Goal: Task Accomplishment & Management: Manage account settings

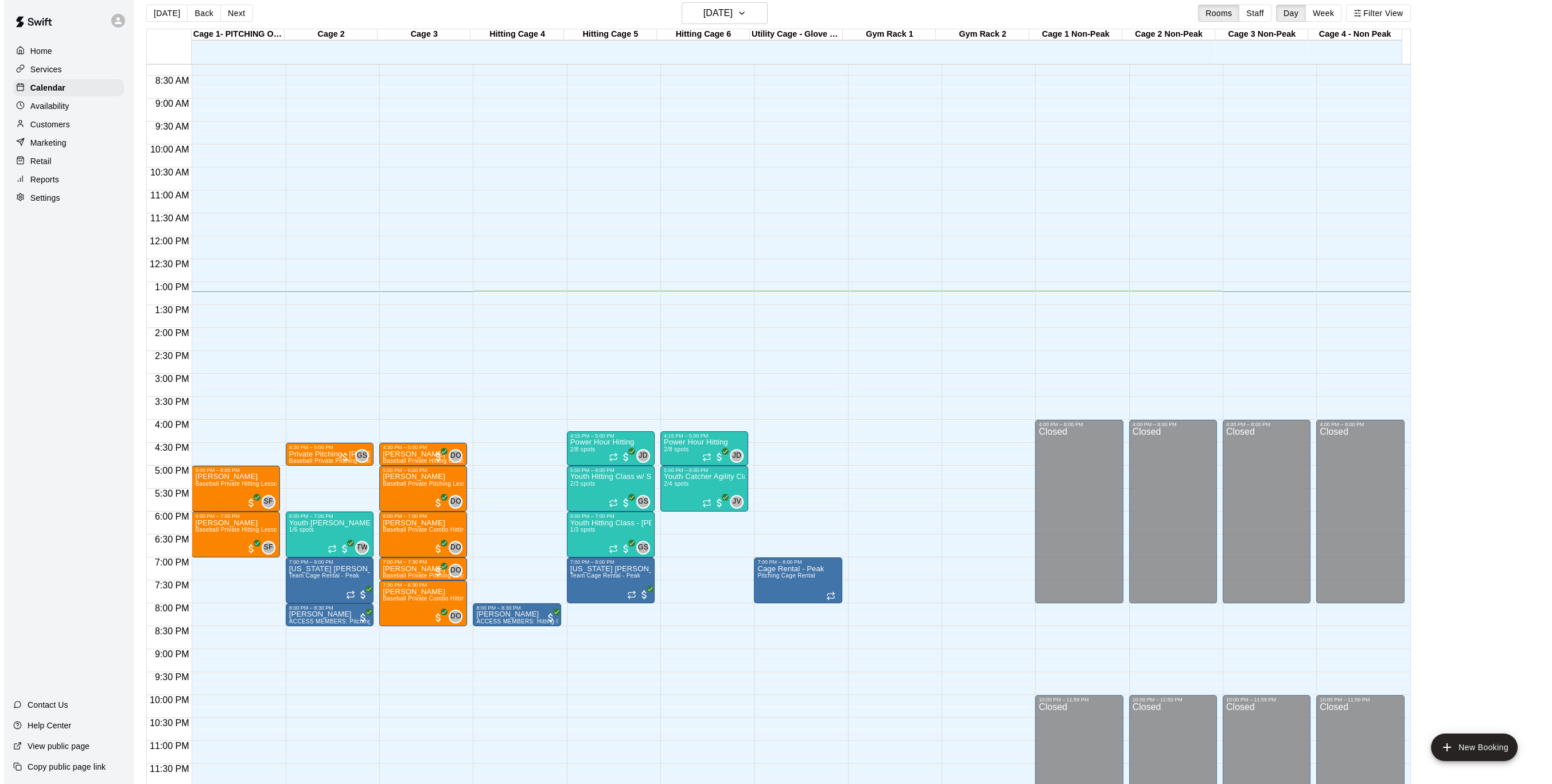
scroll to position [18, 0]
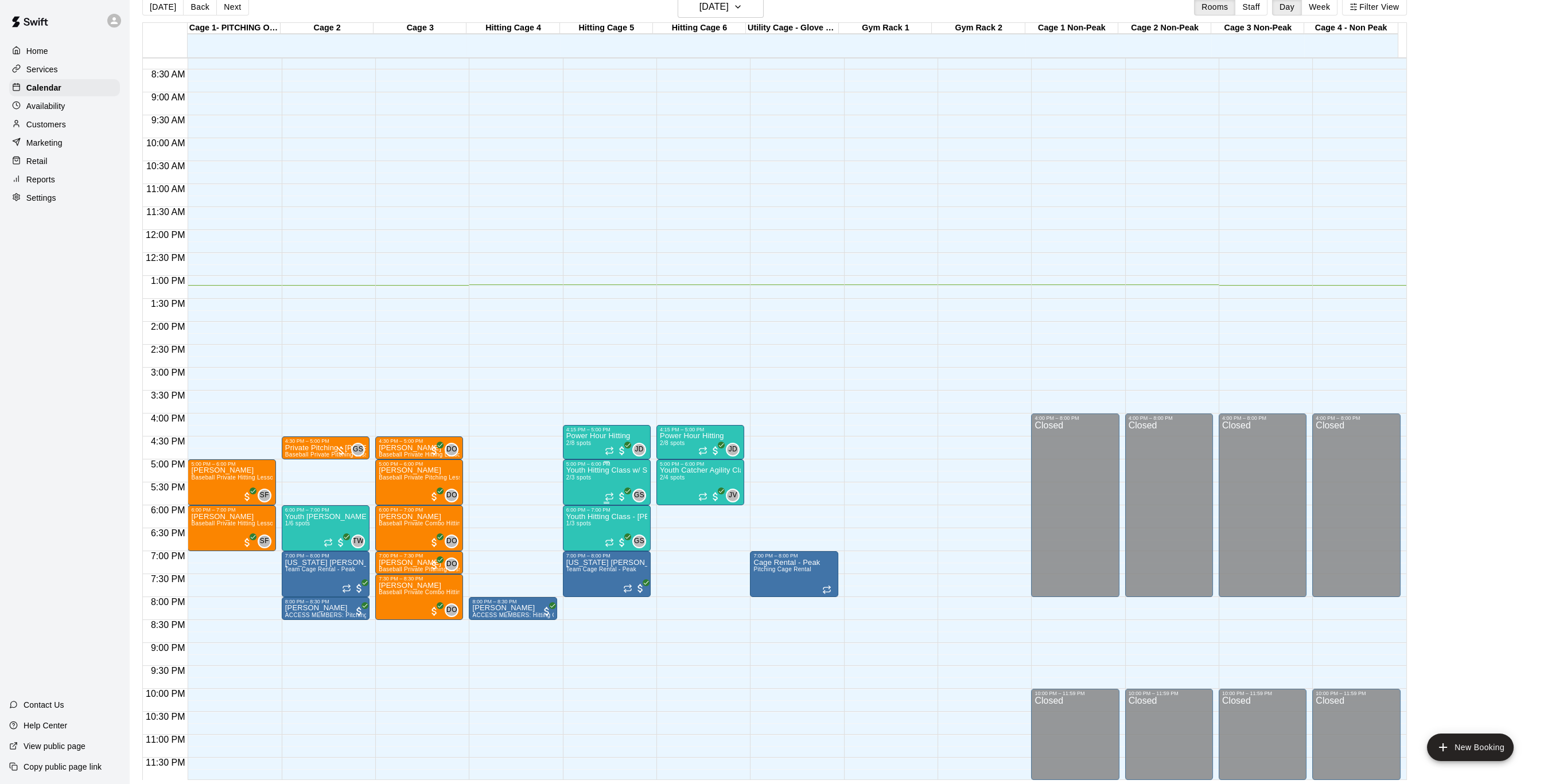
click at [583, 478] on span "2/3 spots" at bounding box center [579, 478] width 25 height 7
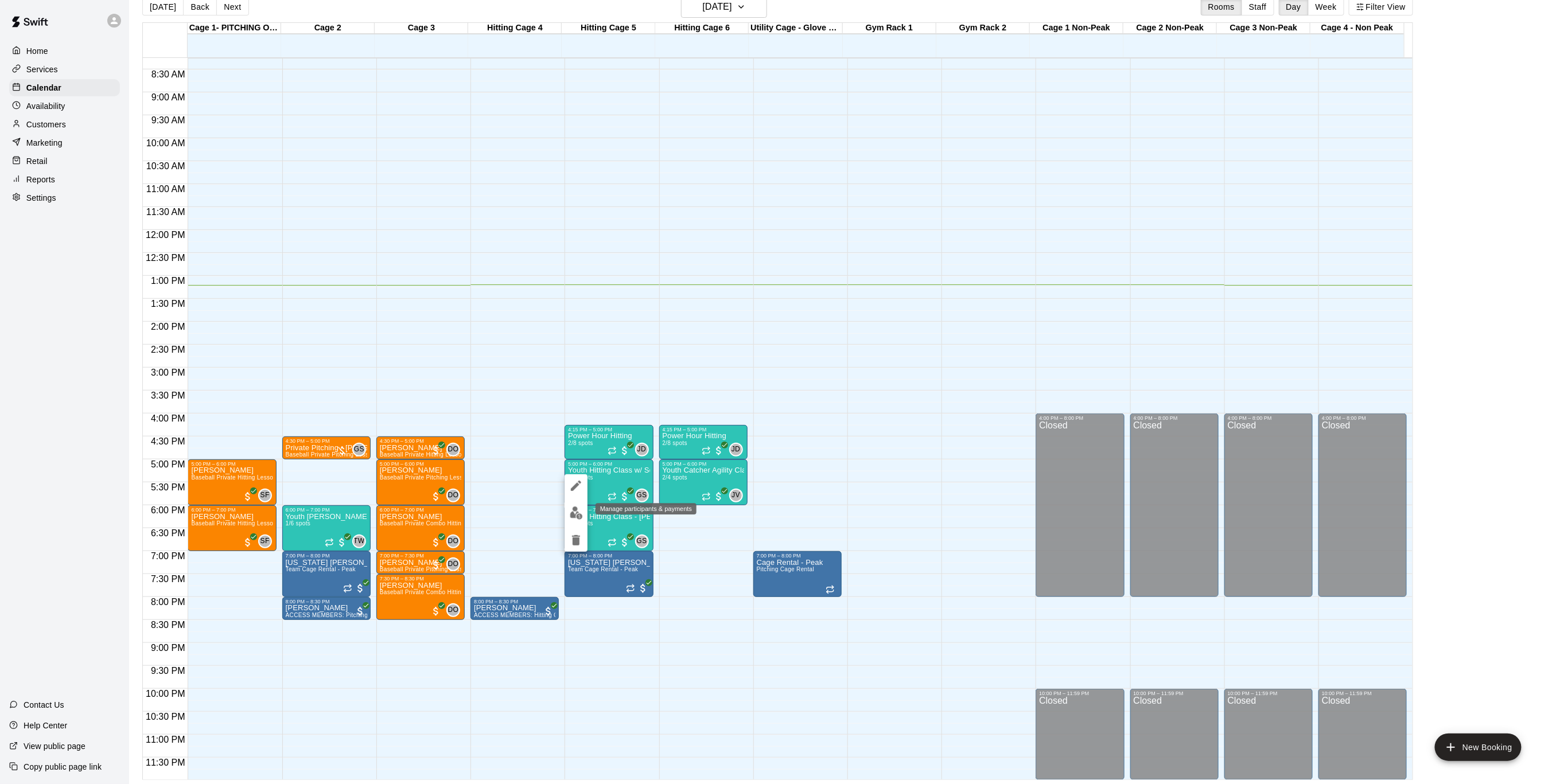
click at [579, 507] on img "edit" at bounding box center [576, 513] width 13 height 13
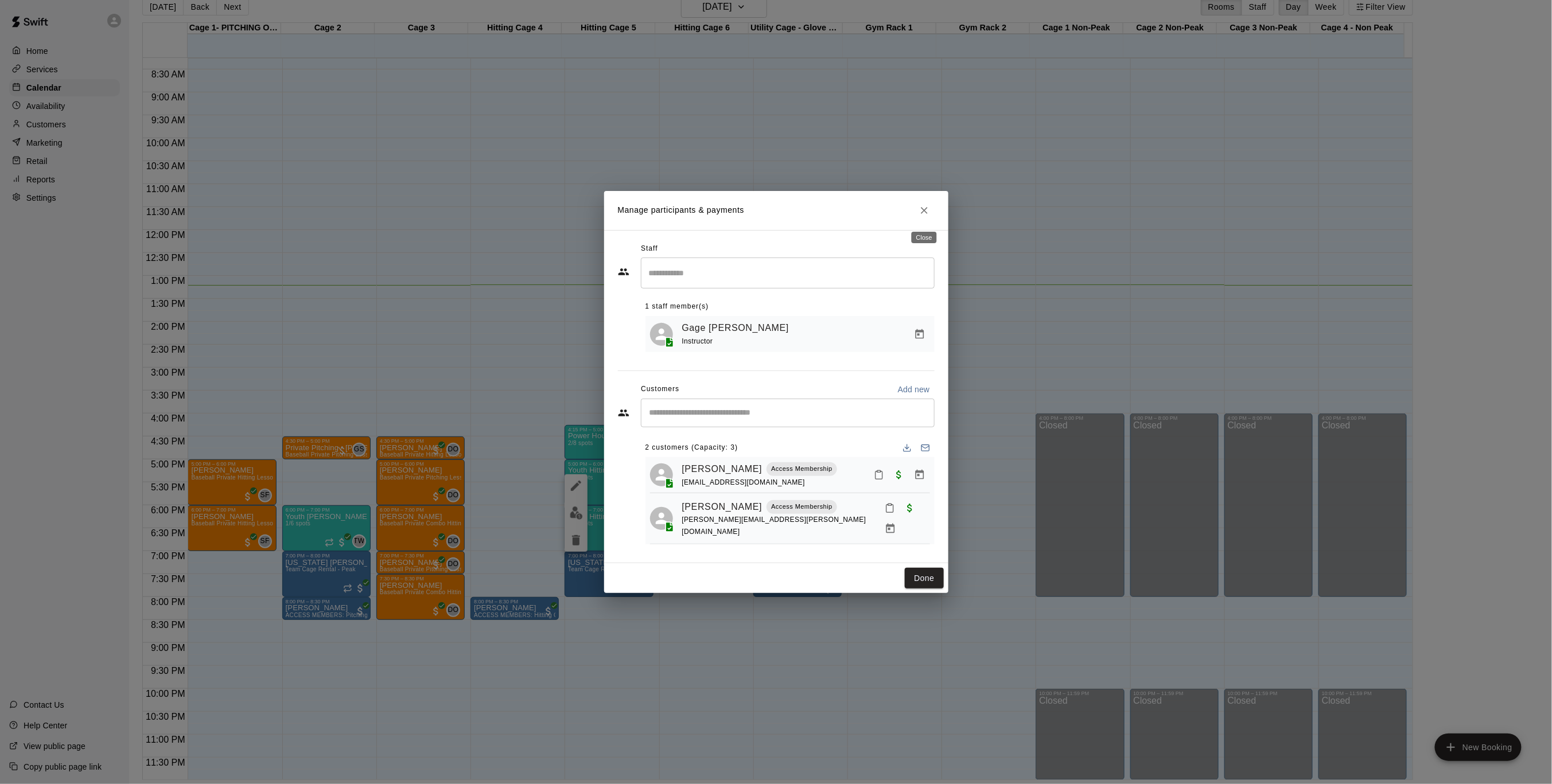
click at [919, 212] on icon "Close" at bounding box center [924, 210] width 11 height 11
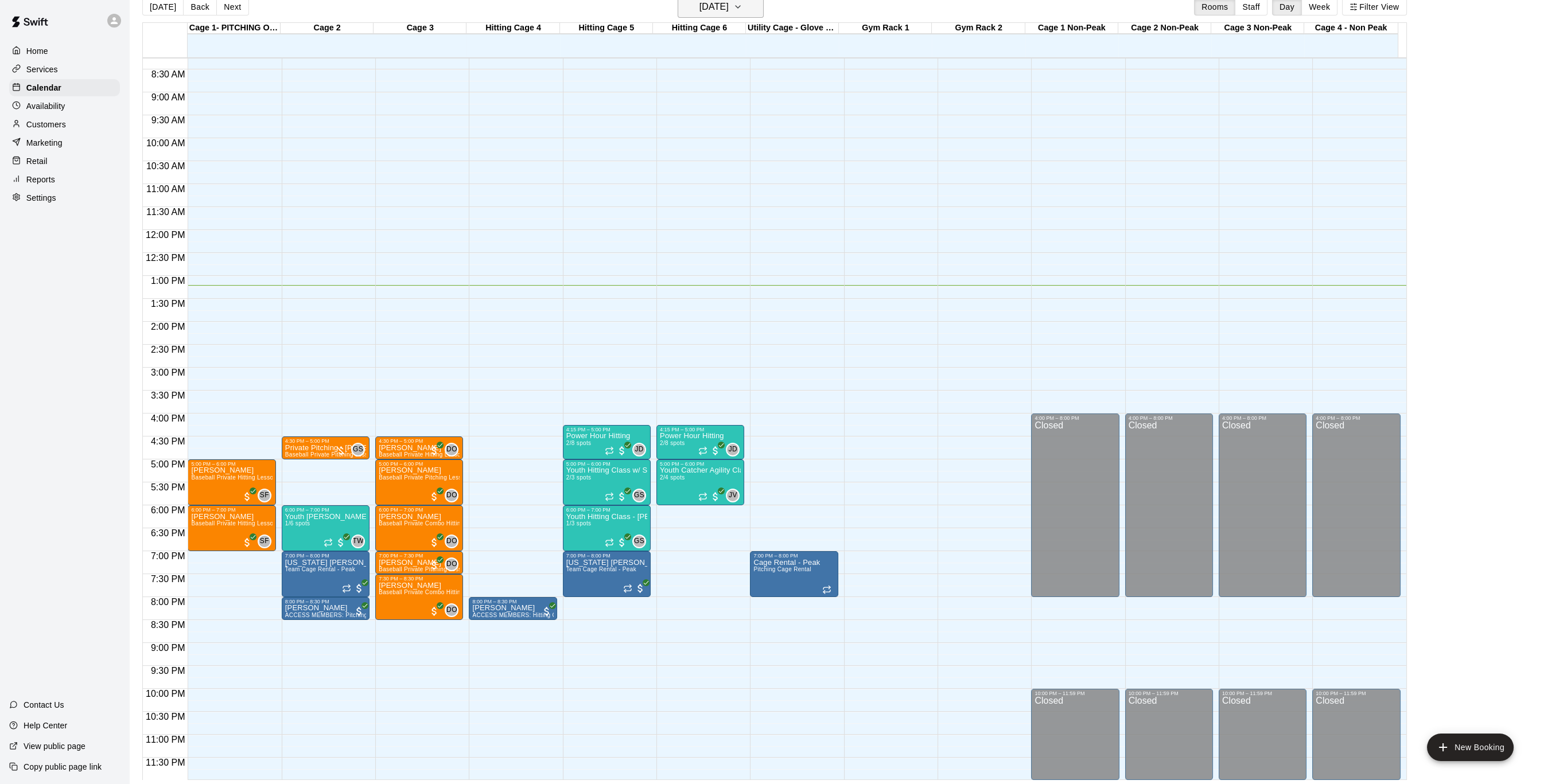
click at [711, 9] on h6 "[DATE]" at bounding box center [714, 7] width 29 height 16
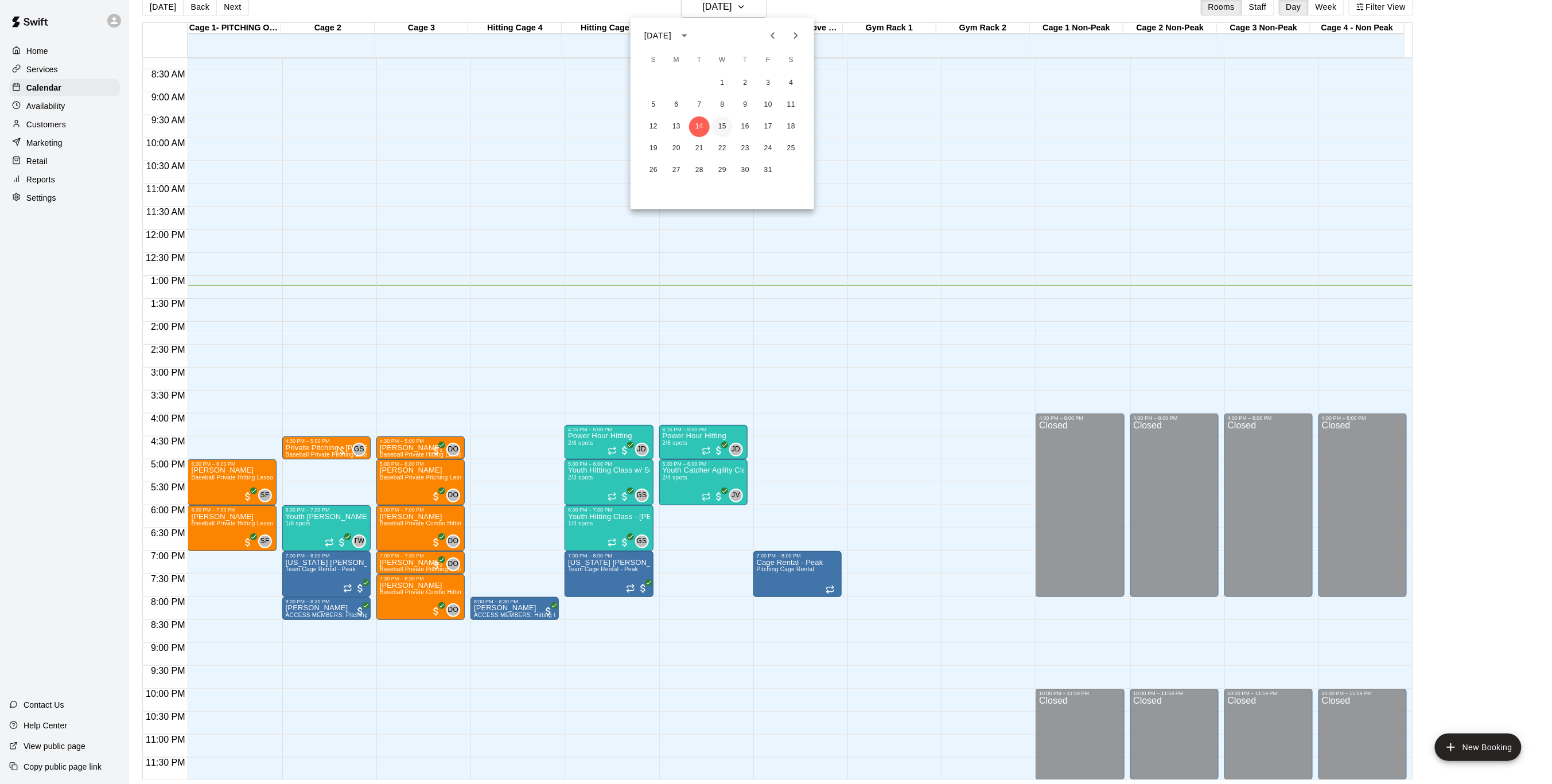
click at [724, 129] on button "15" at bounding box center [722, 126] width 21 height 21
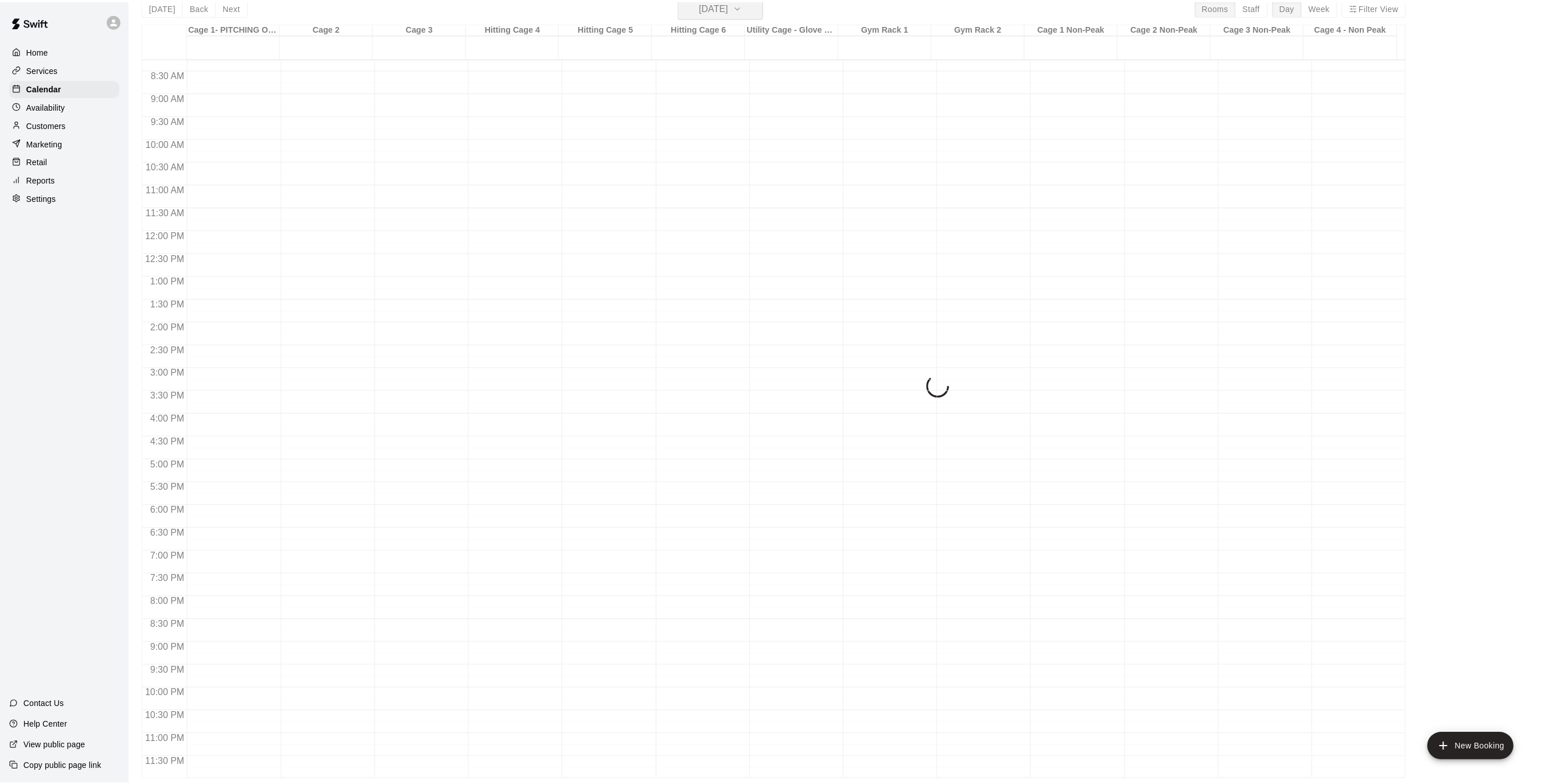
scroll to position [13, 0]
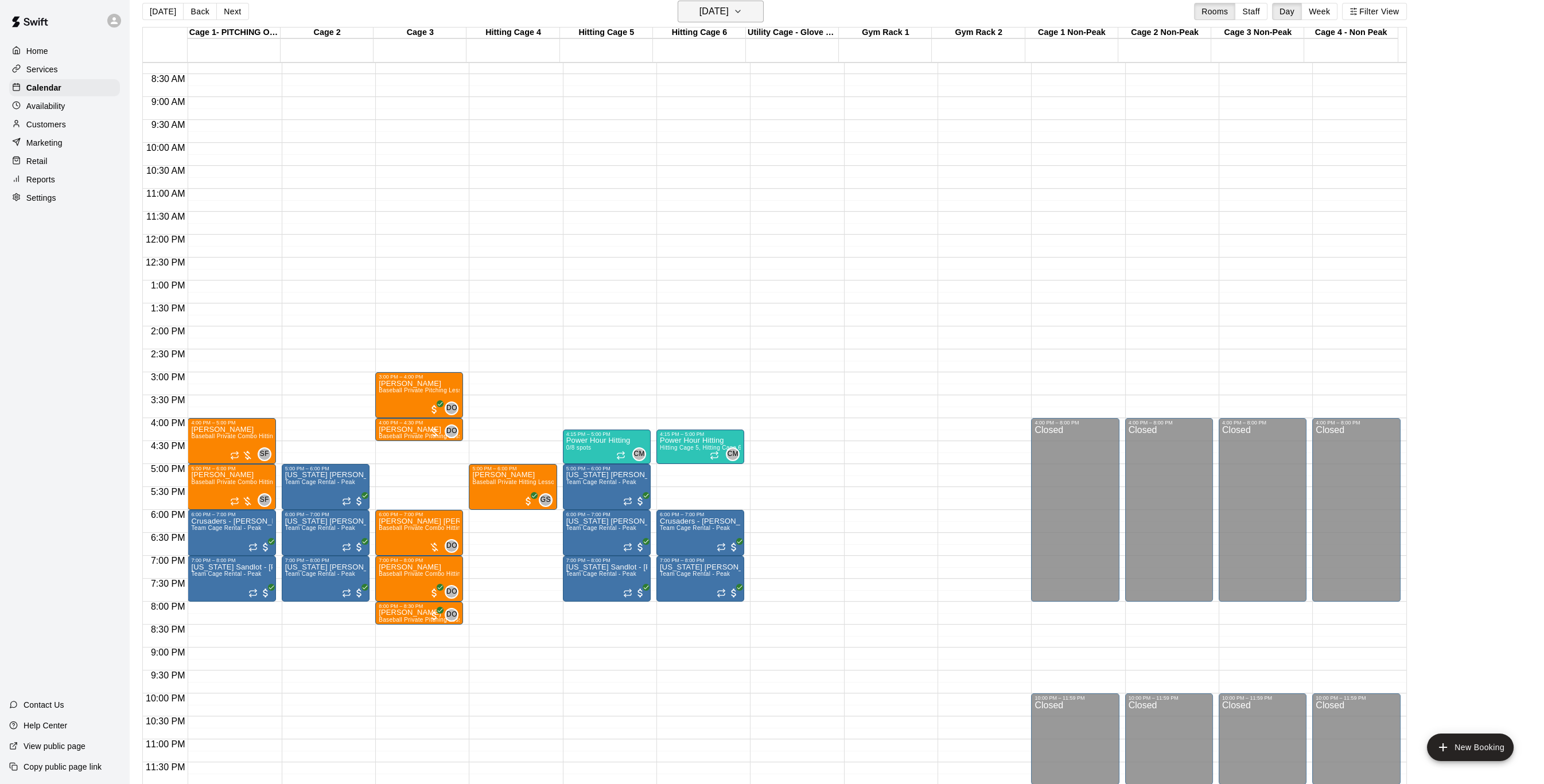
click at [729, 9] on h6 "[DATE]" at bounding box center [714, 11] width 29 height 16
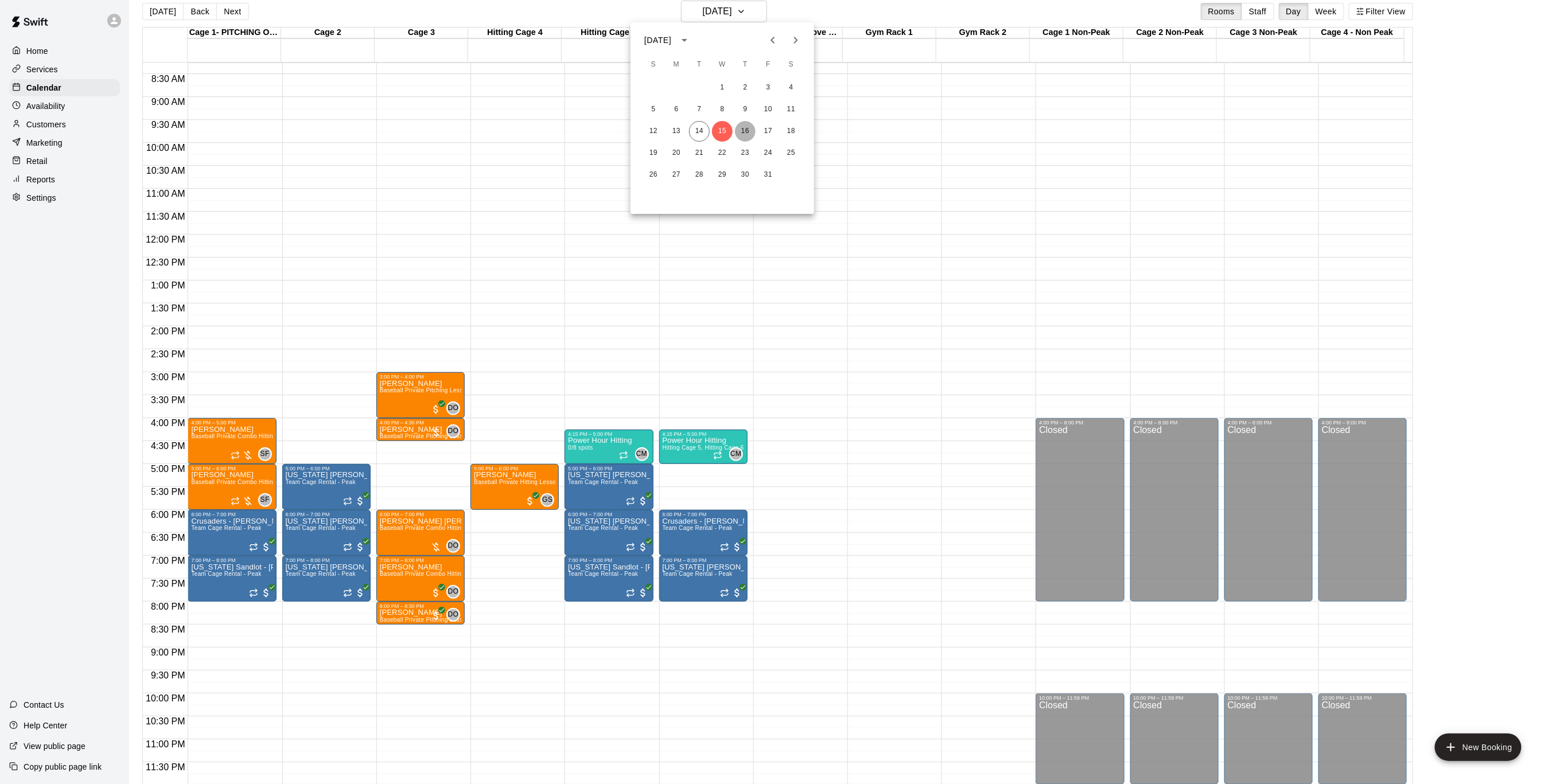
click at [744, 135] on button "16" at bounding box center [745, 131] width 21 height 21
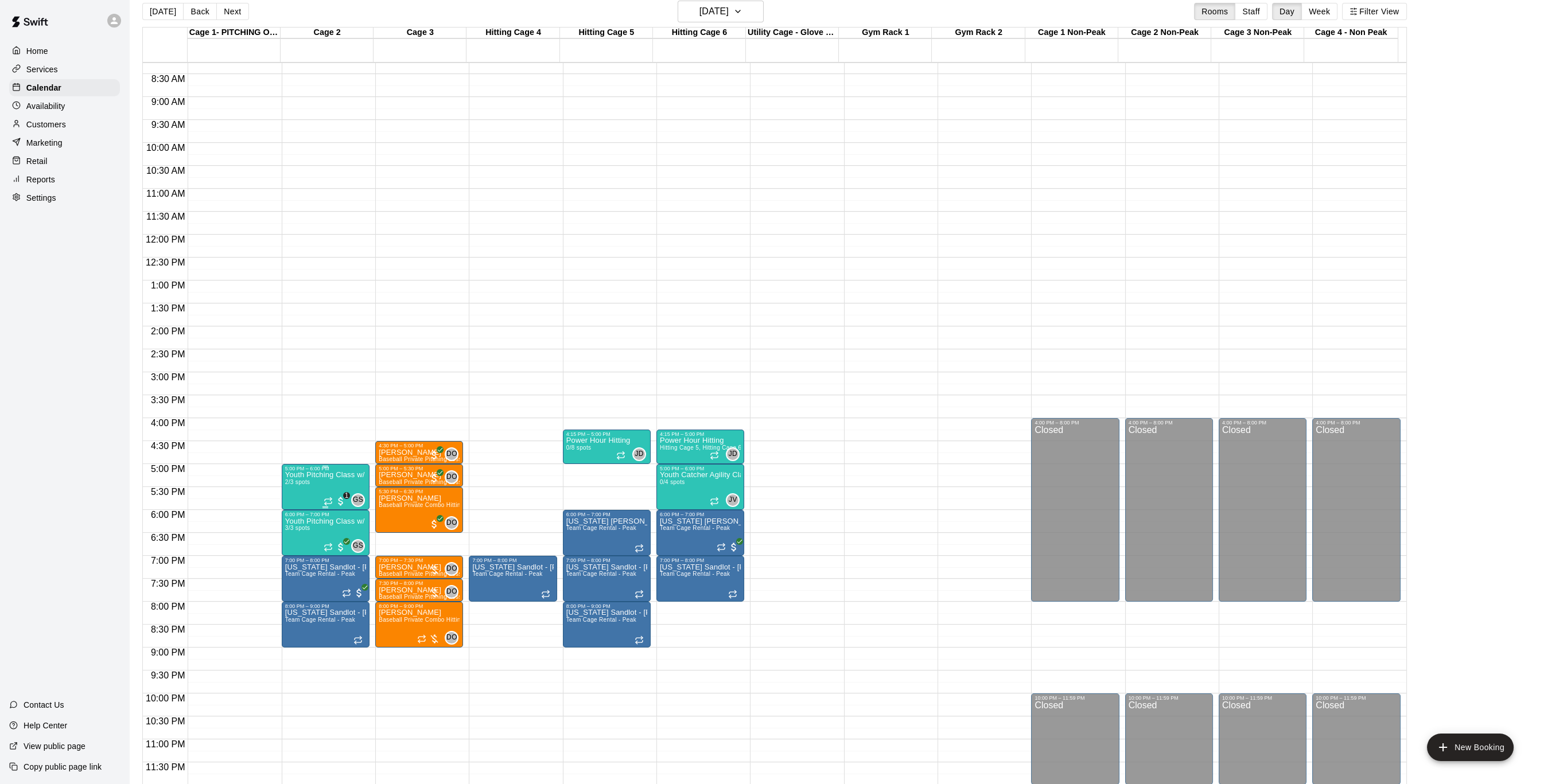
click at [322, 475] on p "Youth Pitching Class w/ Senior Instructor" at bounding box center [325, 475] width 81 height 0
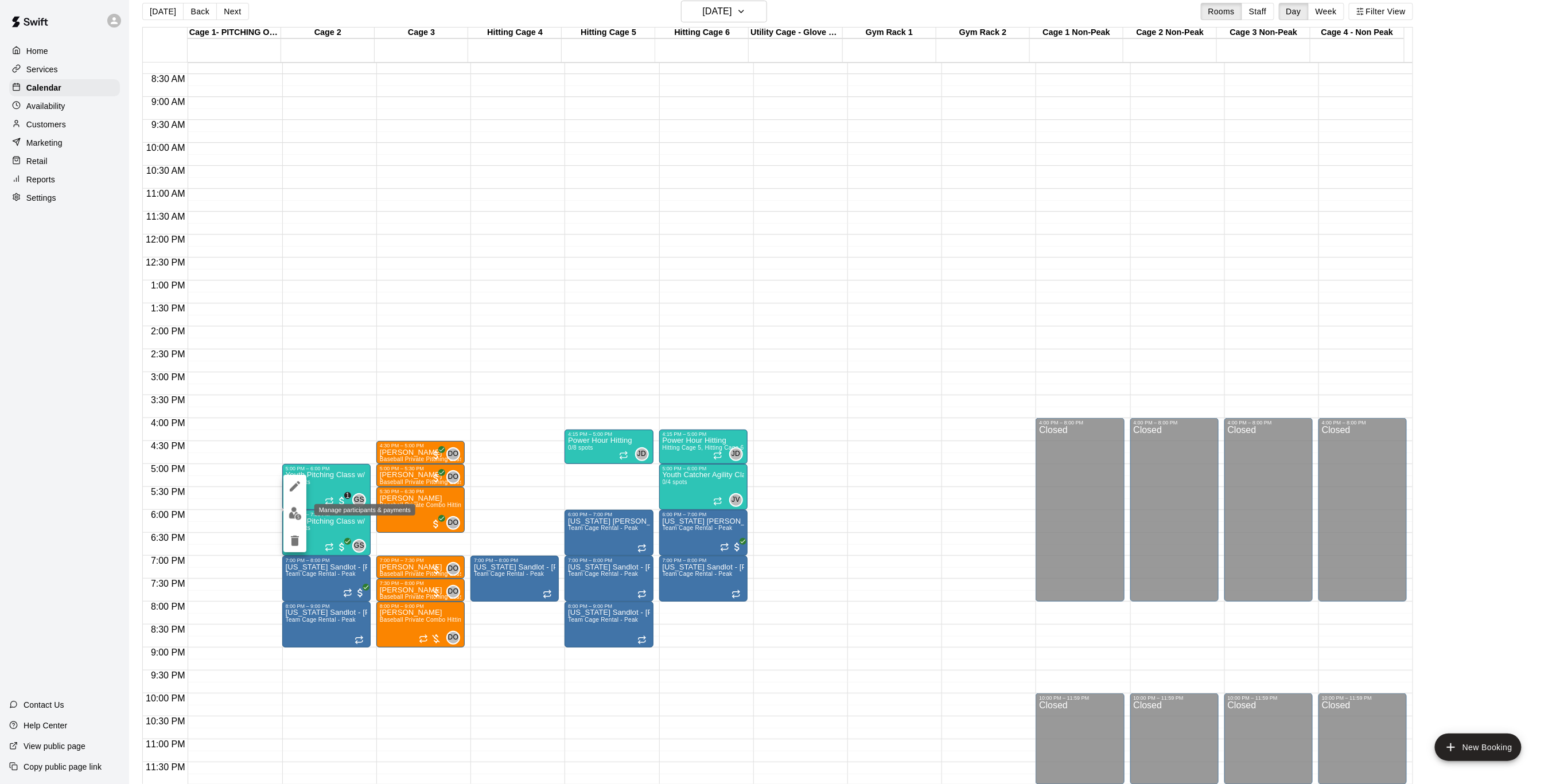
click at [298, 510] on img "edit" at bounding box center [296, 514] width 13 height 13
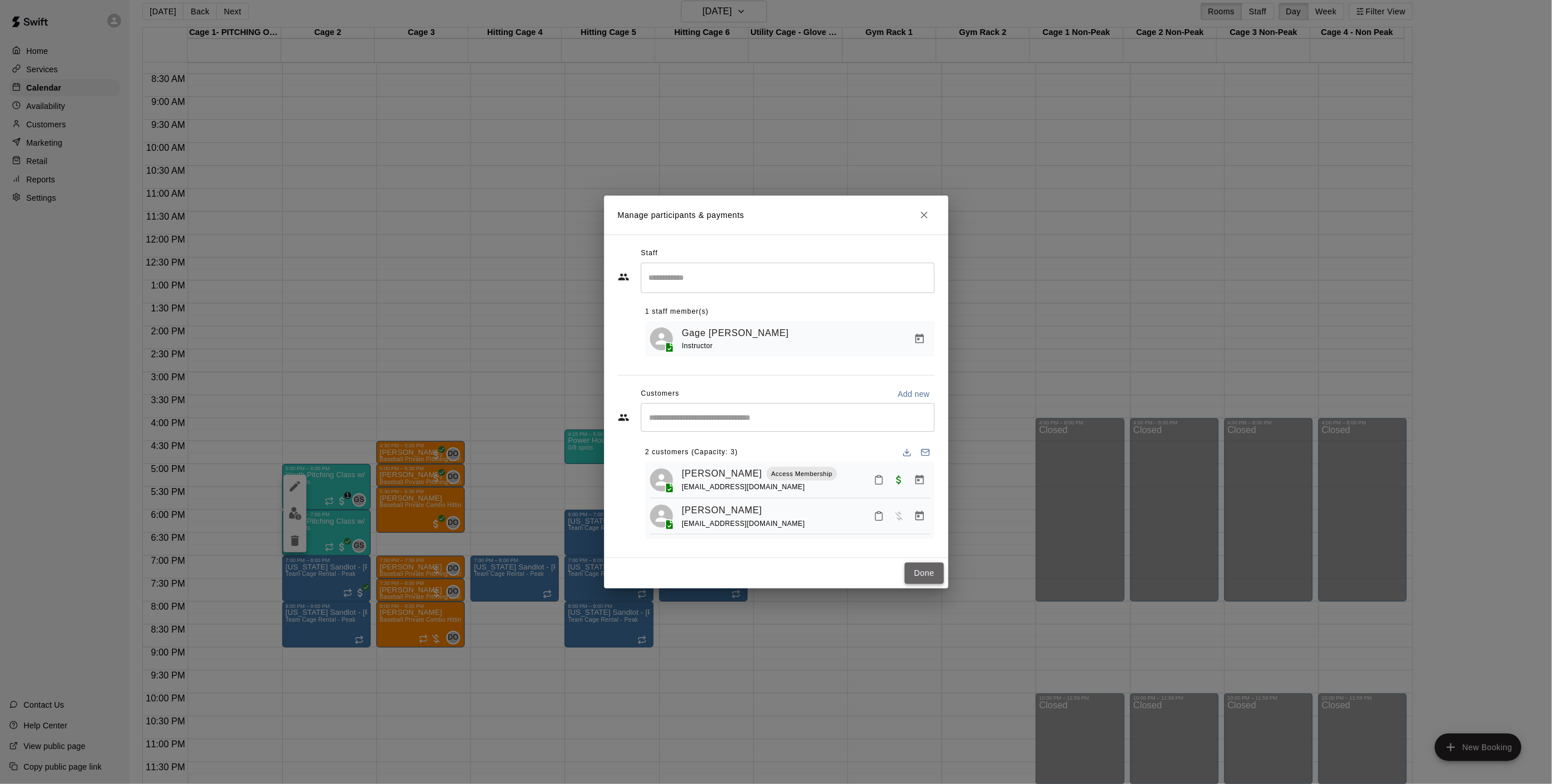
click at [917, 566] on button "Done" at bounding box center [924, 574] width 39 height 21
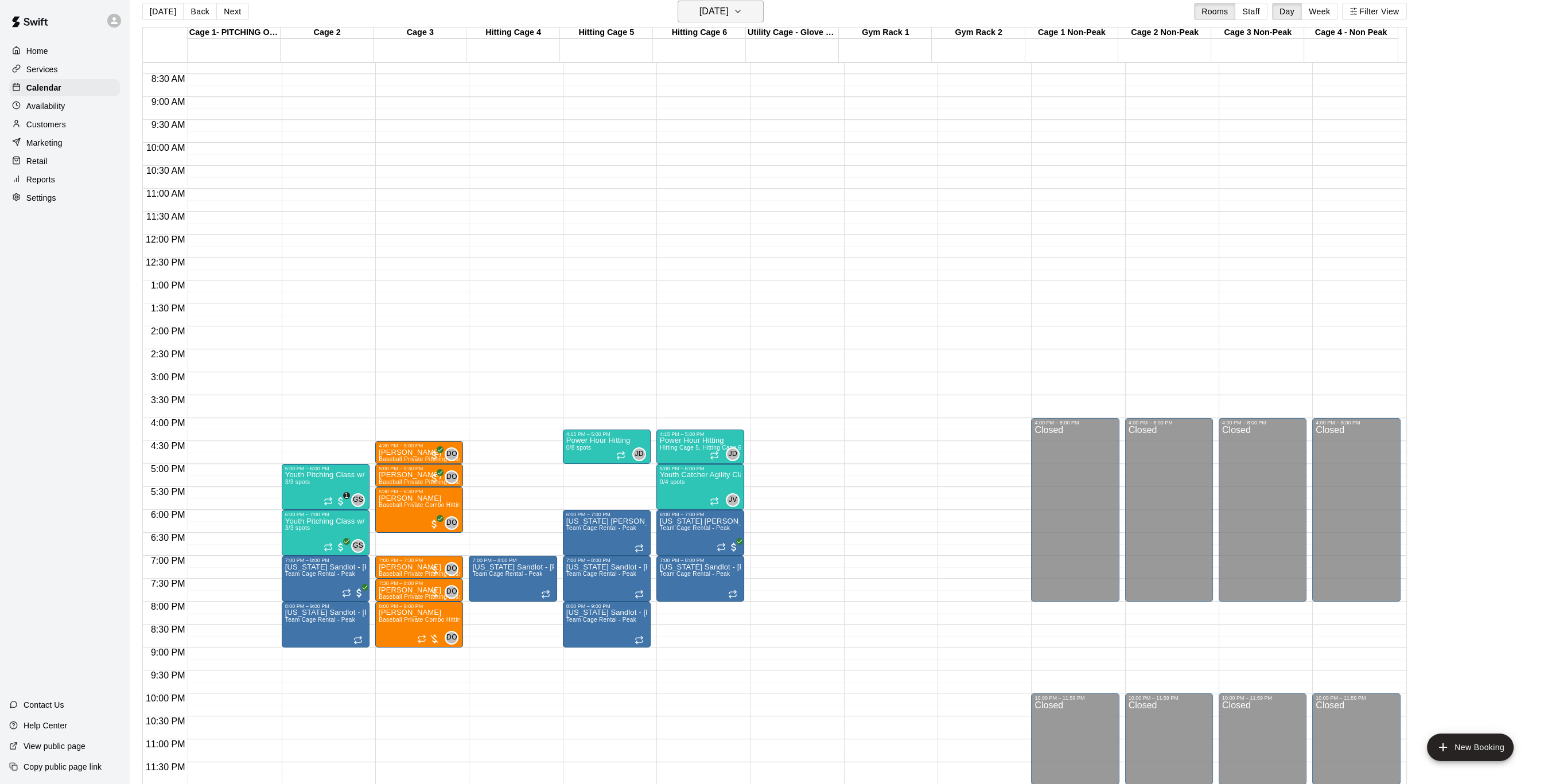
click at [753, 10] on button "[DATE]" at bounding box center [721, 11] width 86 height 22
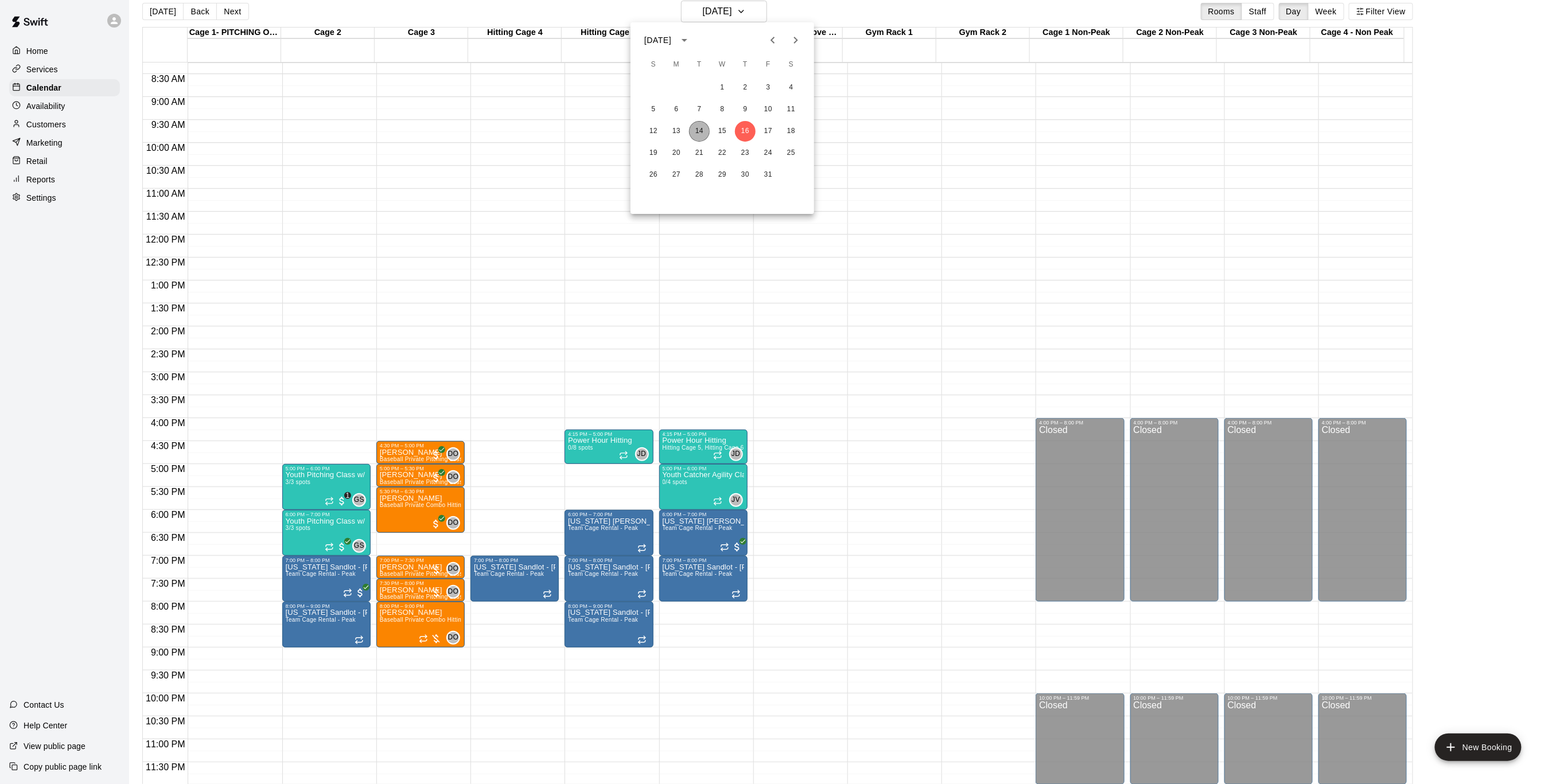
click at [703, 133] on button "14" at bounding box center [699, 131] width 21 height 21
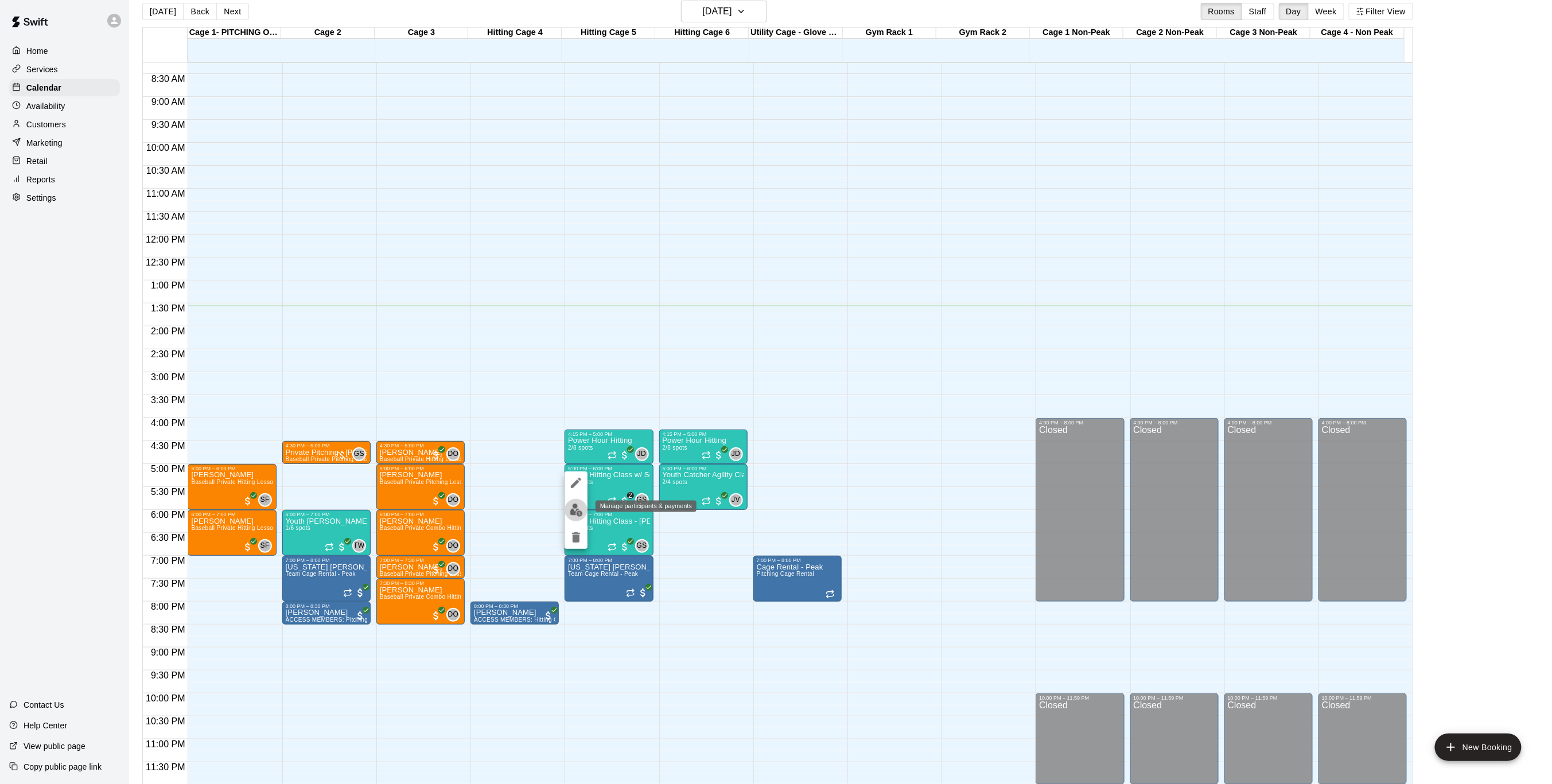
click at [575, 509] on img "edit" at bounding box center [576, 510] width 13 height 13
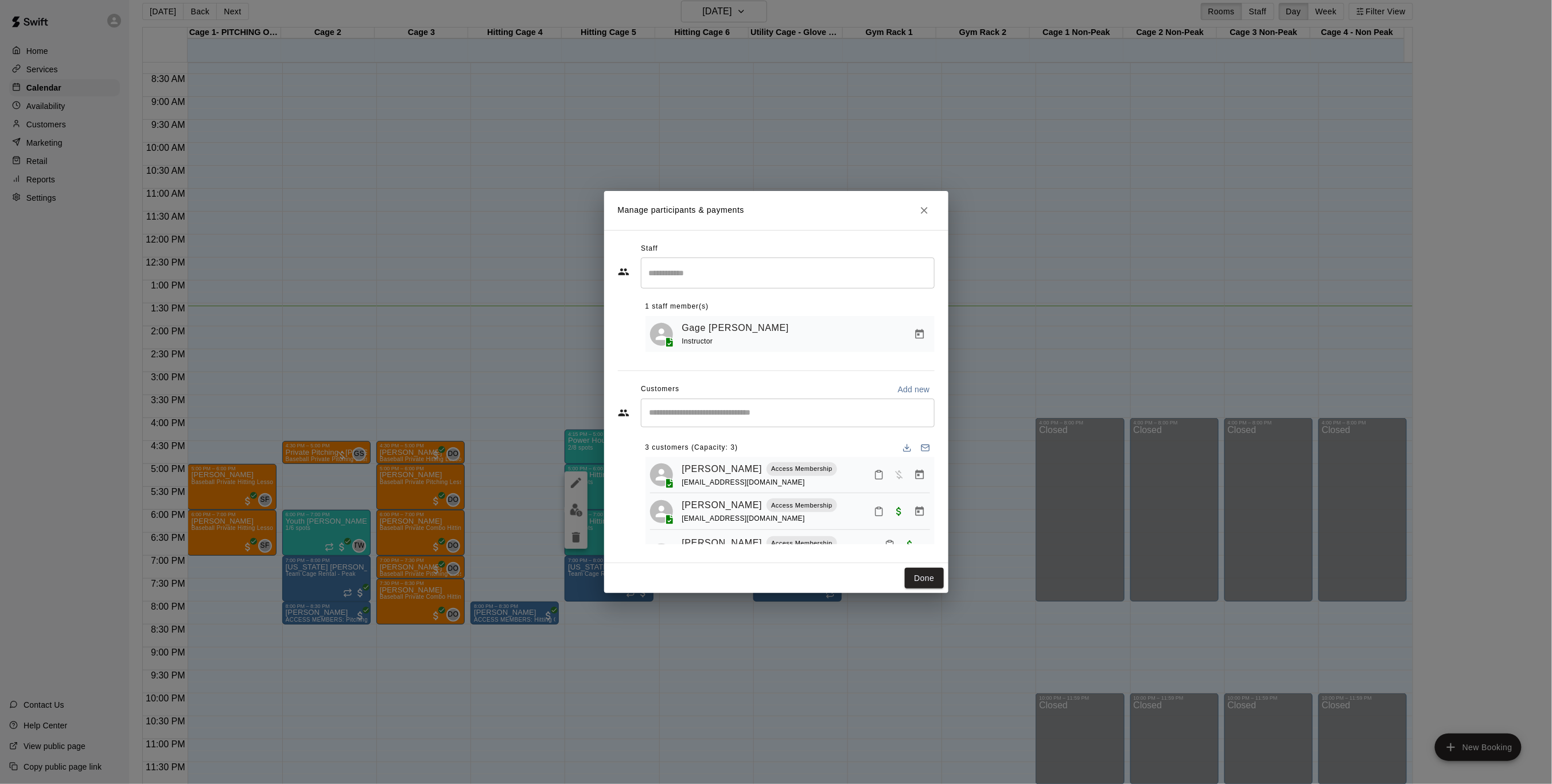
click at [923, 210] on icon "Close" at bounding box center [924, 210] width 7 height 7
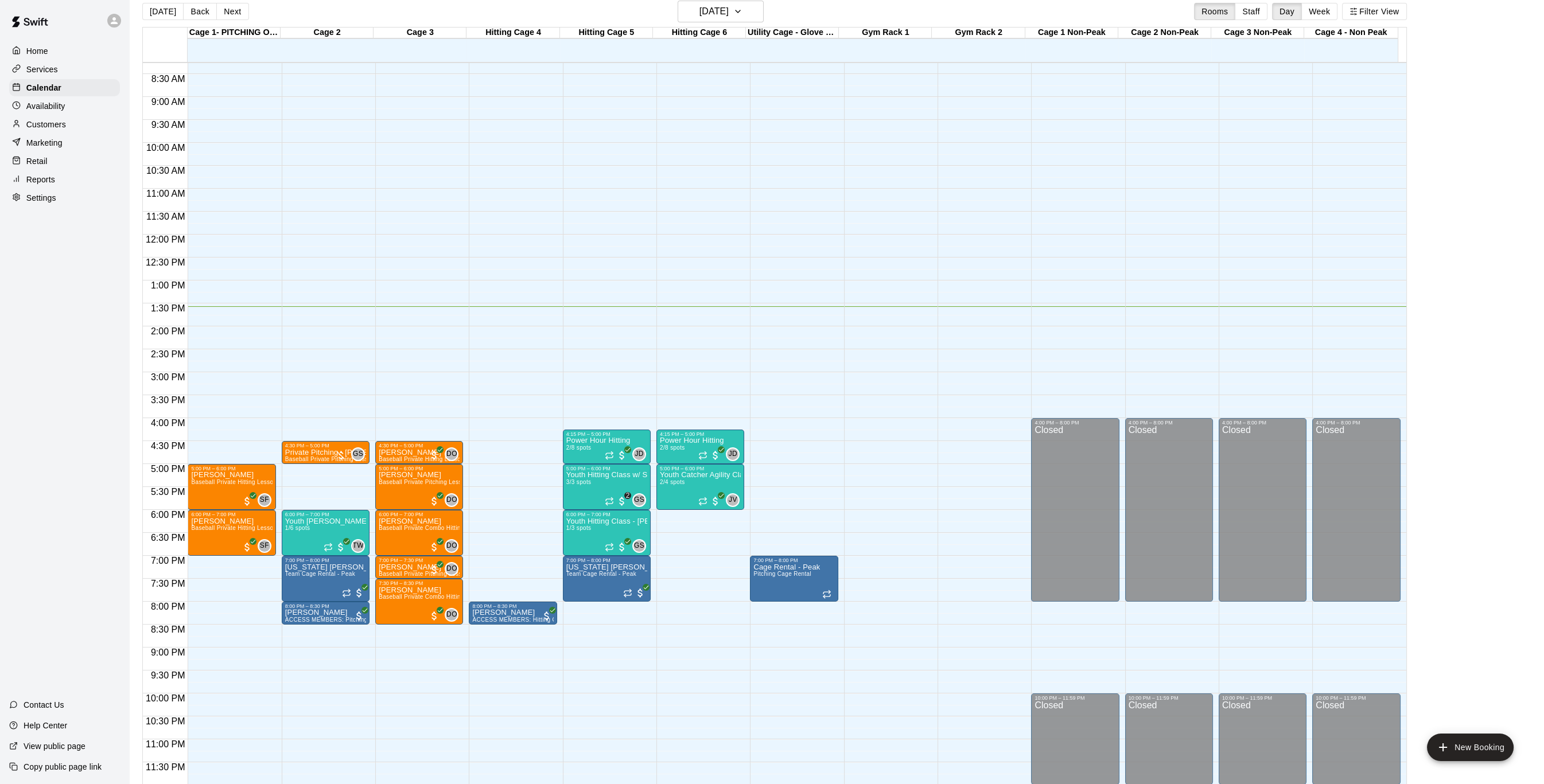
drag, startPoint x: 62, startPoint y: 8, endPoint x: 72, endPoint y: 7, distance: 10.0
click at [62, 8] on div at bounding box center [64, 21] width 129 height 41
